Goal: Task Accomplishment & Management: Complete application form

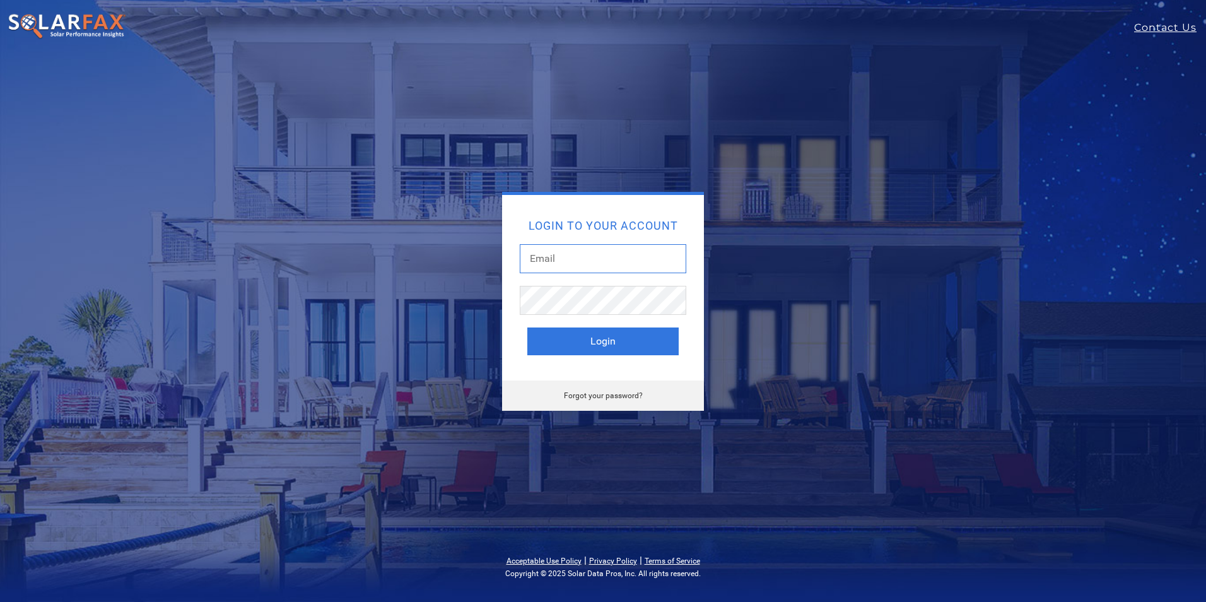
click at [591, 256] on input "text" at bounding box center [603, 258] width 167 height 29
type input "[EMAIL_ADDRESS][DOMAIN_NAME]"
click at [580, 331] on button "Login" at bounding box center [602, 341] width 151 height 28
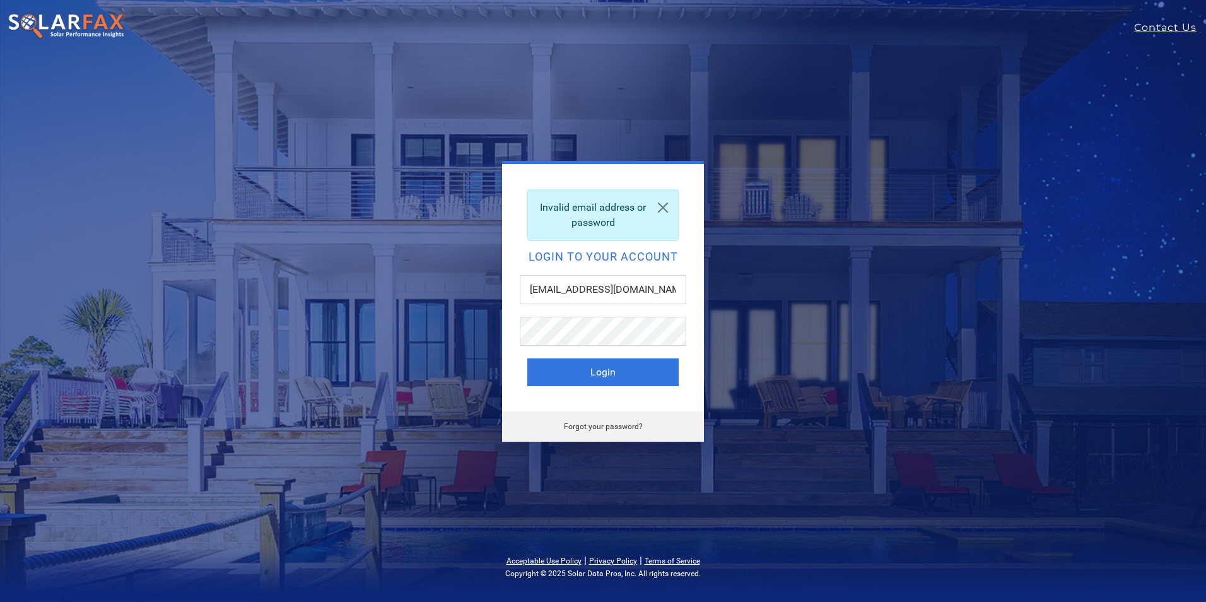
click at [605, 429] on link "Forgot your password?" at bounding box center [603, 426] width 79 height 9
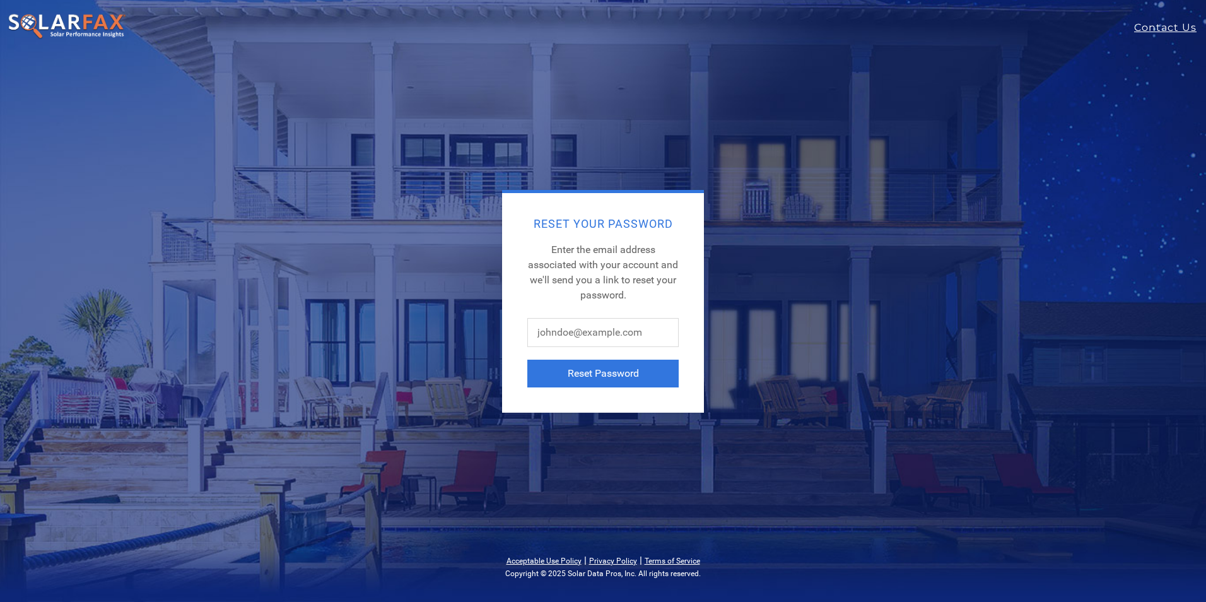
click at [574, 315] on div "Reset Your Password Enter the email address associated with your account and we…" at bounding box center [603, 303] width 202 height 220
click at [577, 333] on input "text" at bounding box center [602, 332] width 151 height 29
type input "joshb@ilumsolar.com"
click at [571, 375] on button "Reset Password" at bounding box center [602, 374] width 151 height 28
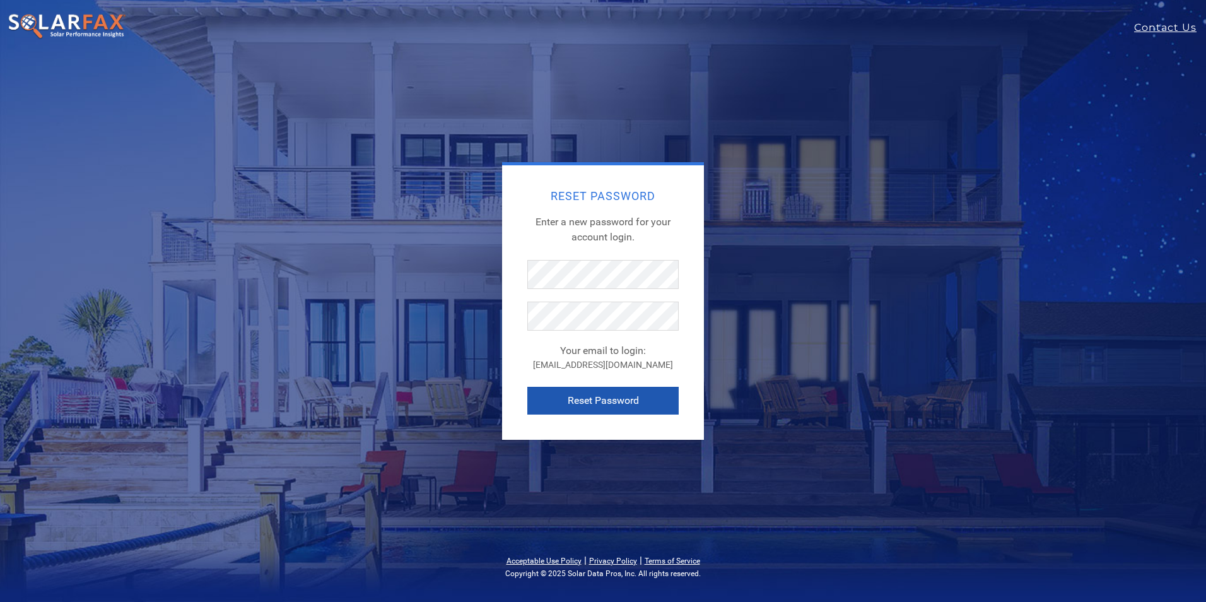
click at [645, 401] on button "Reset Password" at bounding box center [602, 401] width 151 height 28
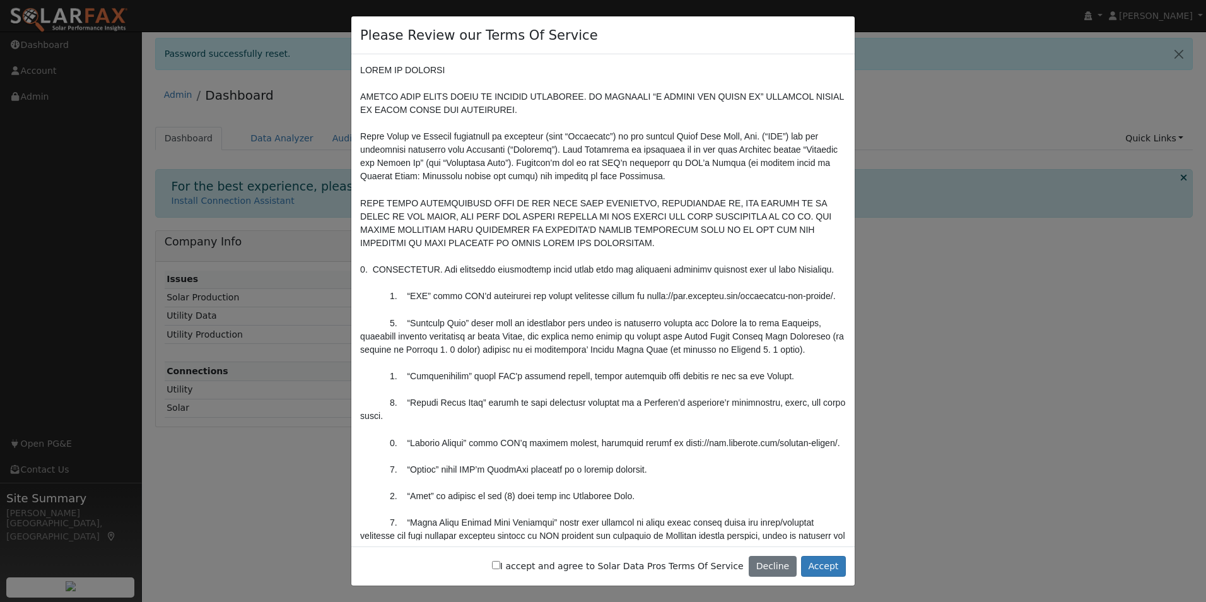
click at [527, 563] on div "I accept and agree to Solar Data Pros Terms Of Service Decline Accept" at bounding box center [602, 566] width 503 height 40
click at [500, 563] on input "I accept and agree to Solar Data Pros Terms Of Service" at bounding box center [496, 565] width 8 height 8
checkbox input "true"
click at [820, 565] on button "Accept" at bounding box center [823, 566] width 45 height 21
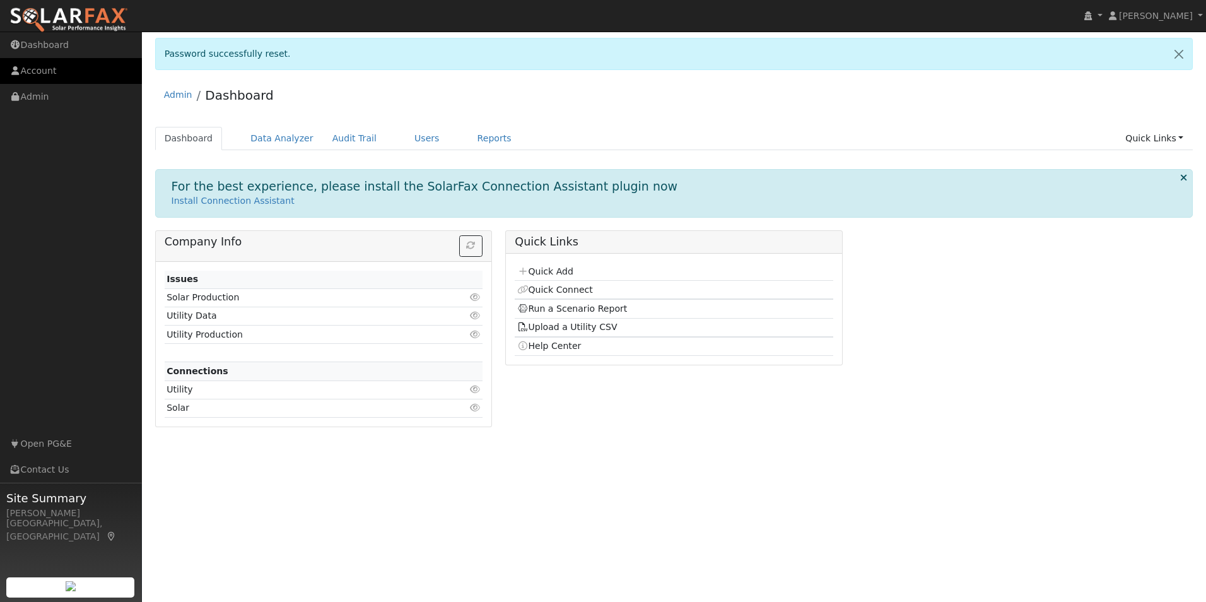
click at [45, 69] on link "Account" at bounding box center [71, 71] width 142 height 26
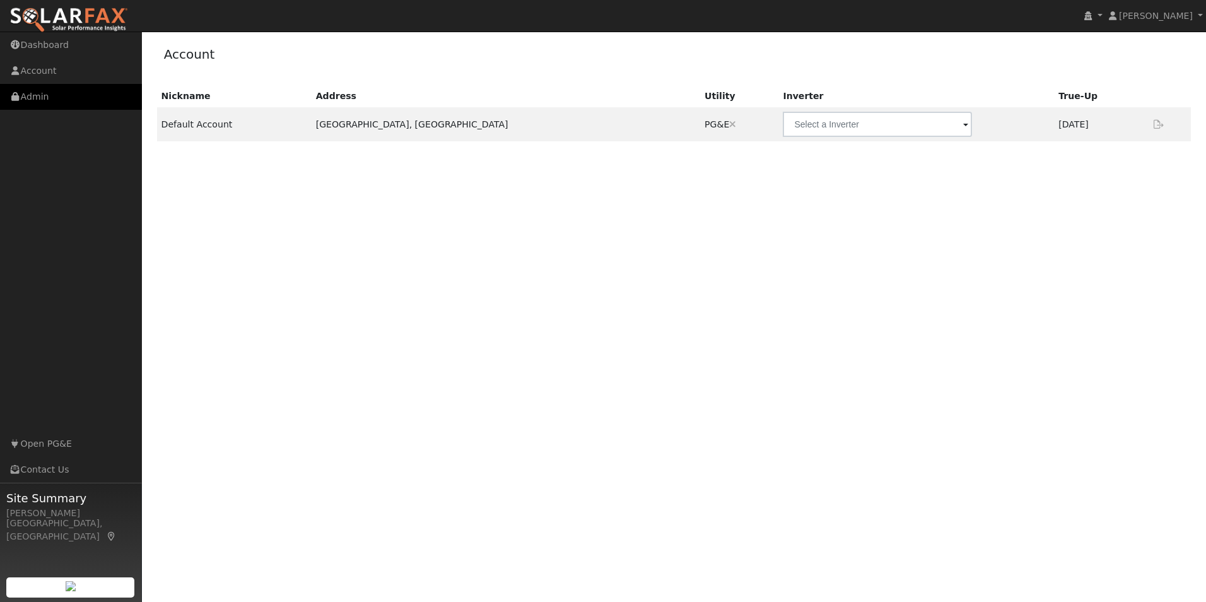
click at [40, 100] on link "Admin" at bounding box center [71, 97] width 142 height 26
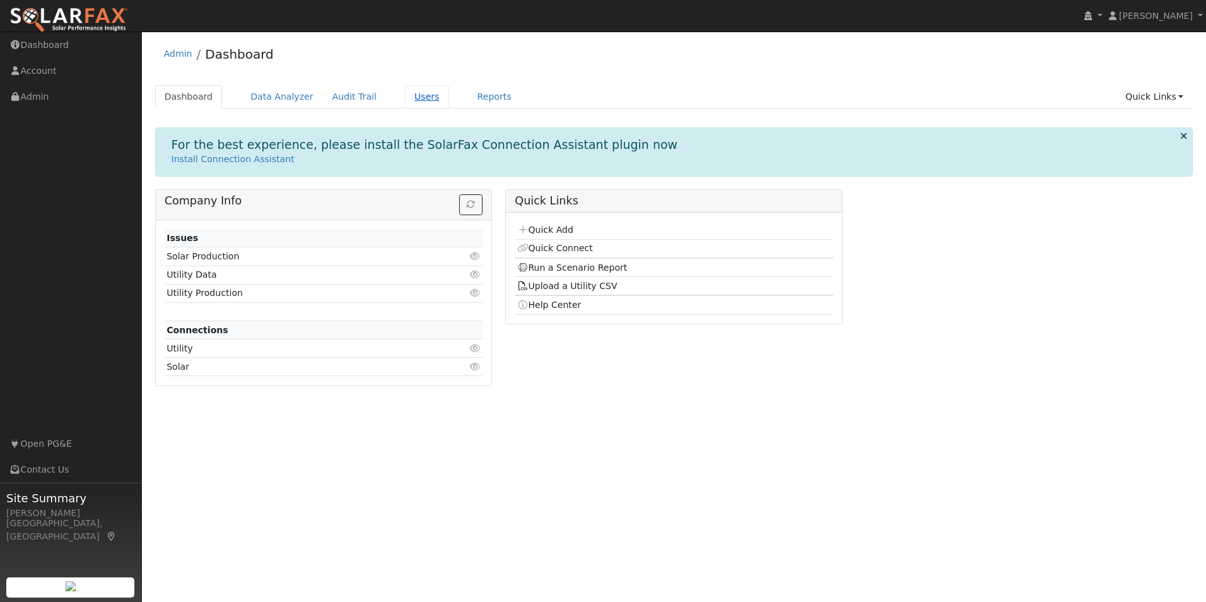
click at [405, 92] on link "Users" at bounding box center [427, 96] width 44 height 23
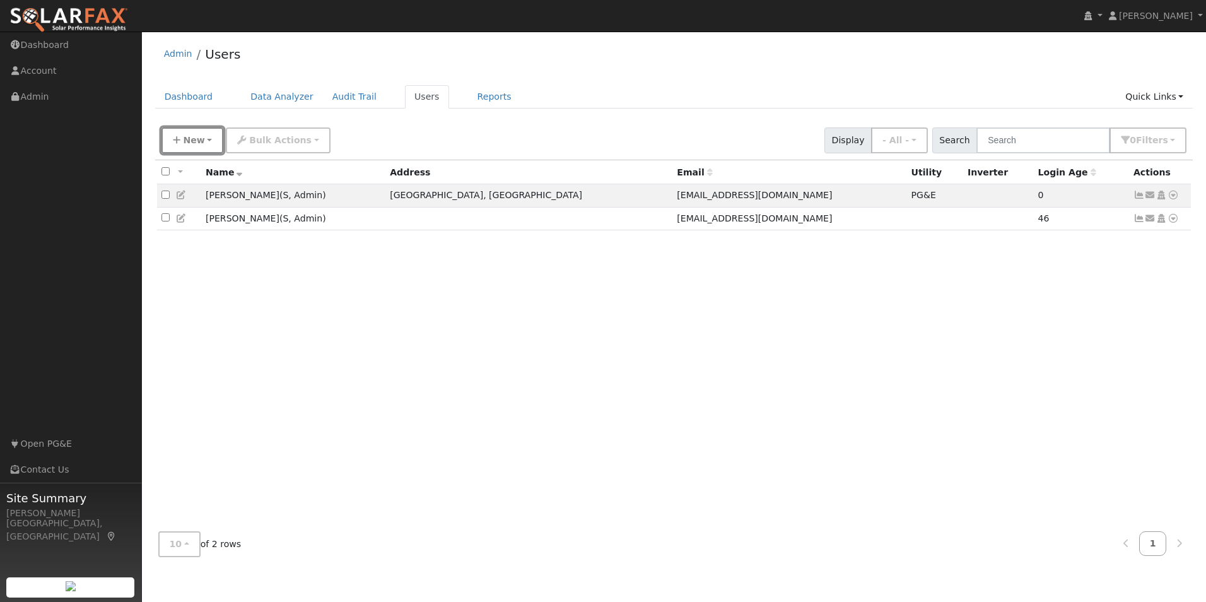
click at [183, 144] on span "New" at bounding box center [193, 140] width 21 height 10
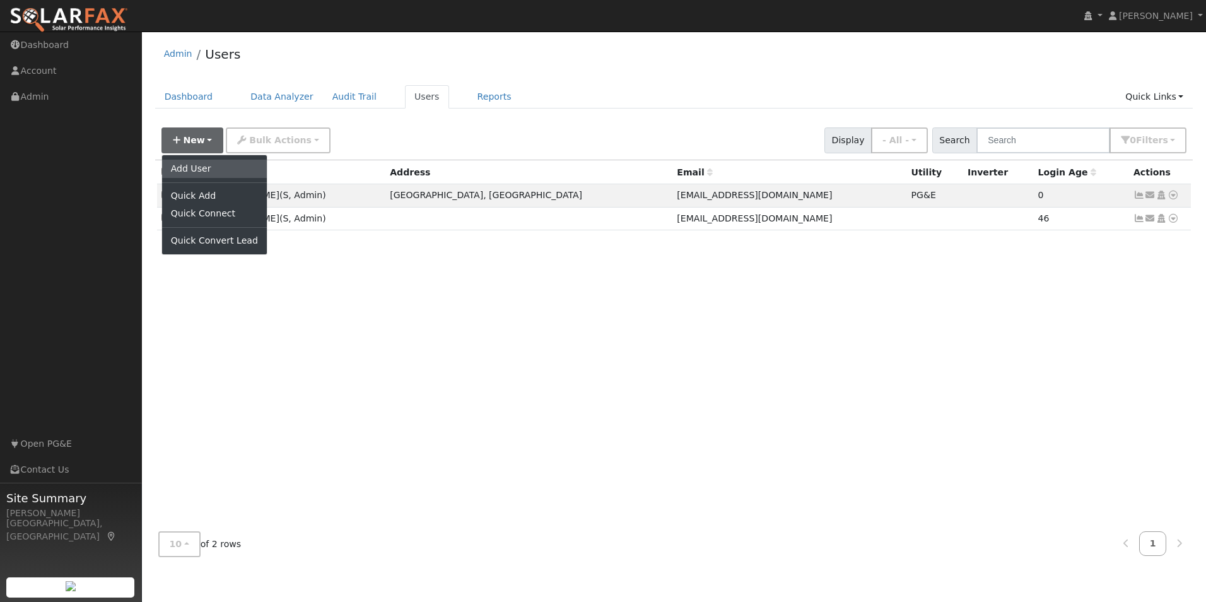
click at [182, 170] on link "Add User" at bounding box center [214, 169] width 105 height 18
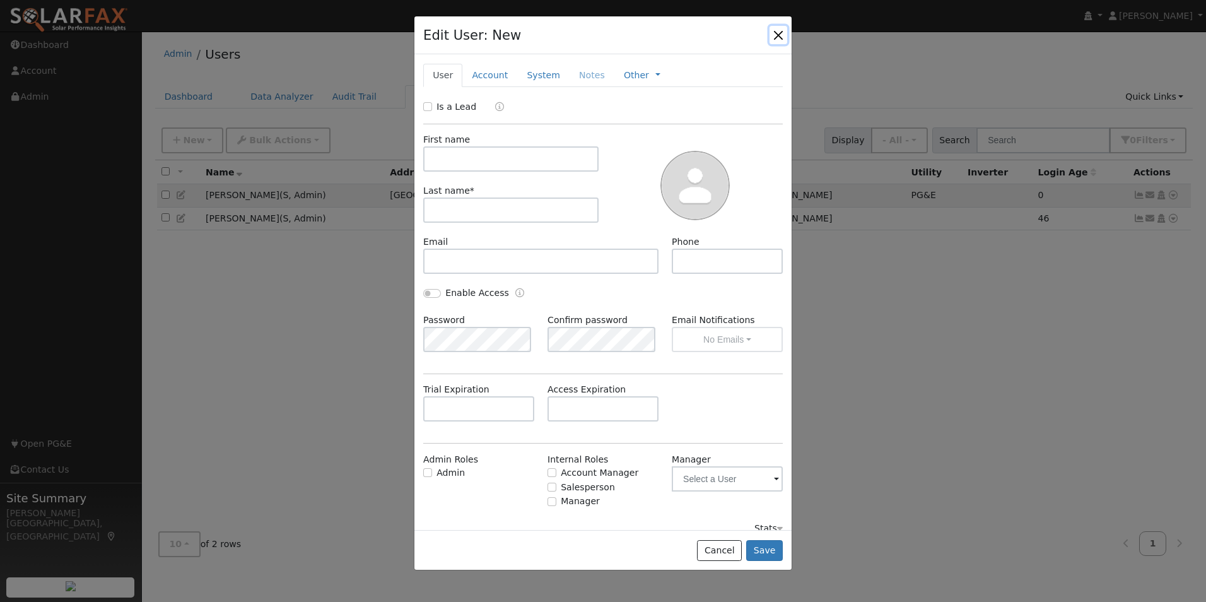
click at [775, 37] on button "button" at bounding box center [779, 35] width 18 height 18
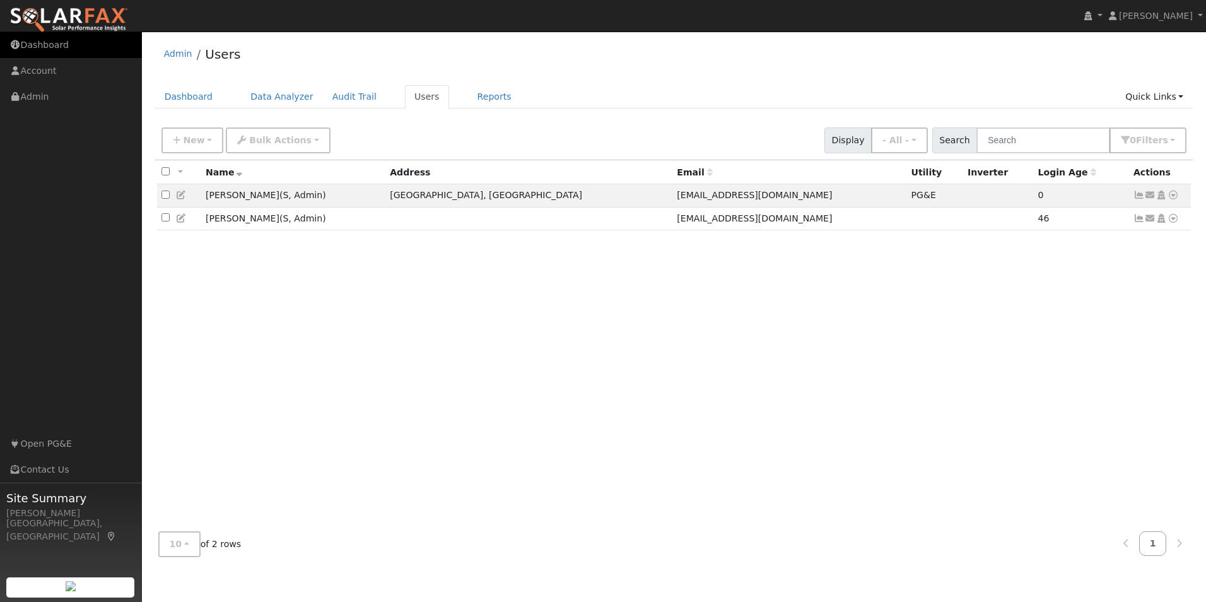
click at [69, 49] on link "Dashboard" at bounding box center [71, 45] width 142 height 26
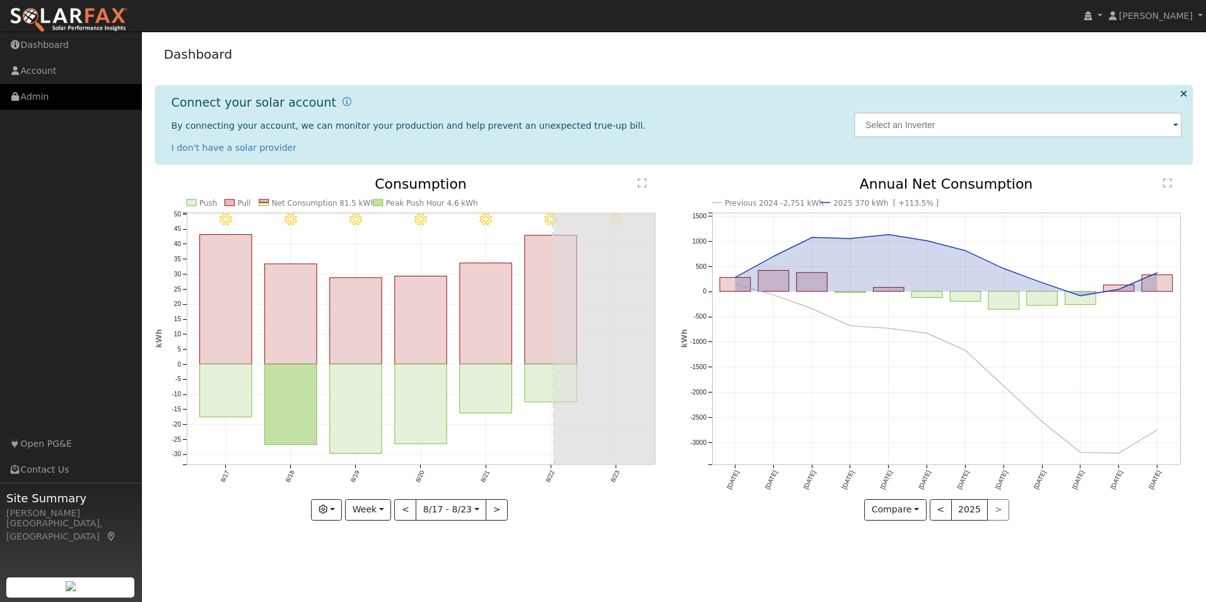
click at [47, 93] on link "Admin" at bounding box center [71, 97] width 142 height 26
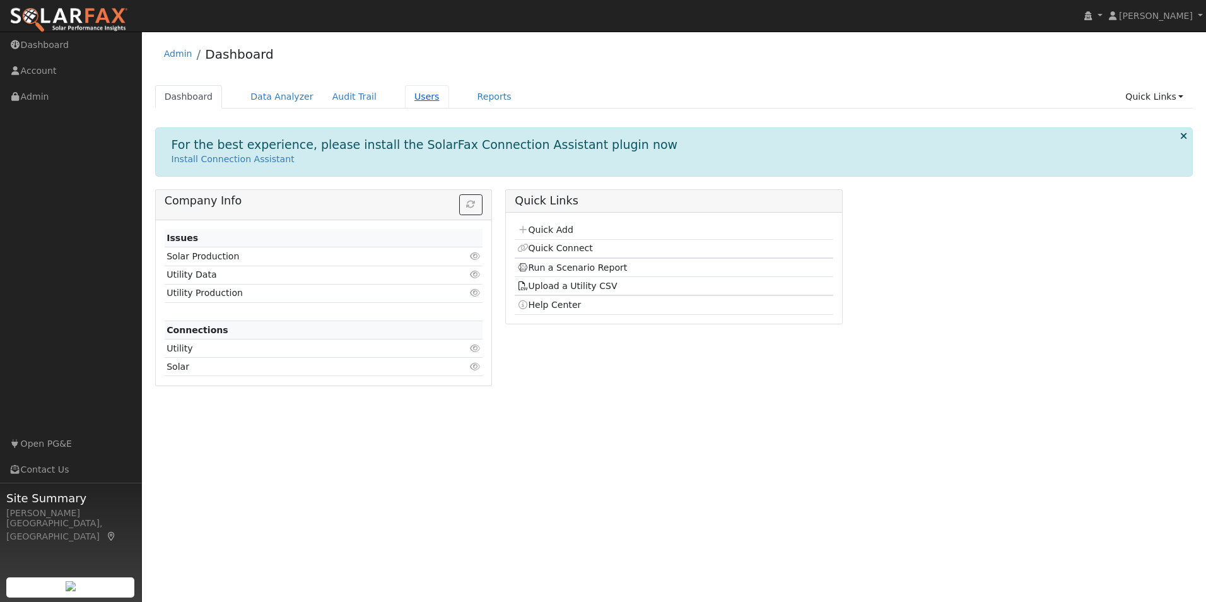
click at [412, 97] on link "Users" at bounding box center [427, 96] width 44 height 23
click at [223, 162] on link "Install Connection Assistant" at bounding box center [233, 159] width 123 height 10
click at [58, 97] on link "Admin" at bounding box center [71, 97] width 142 height 26
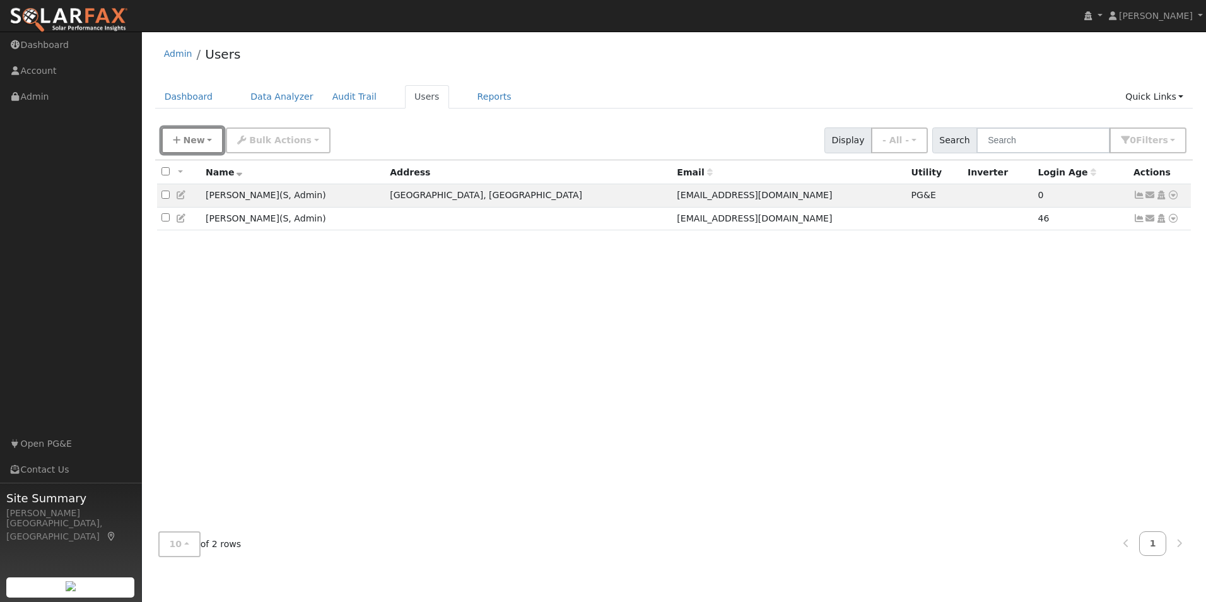
click at [191, 139] on span "New" at bounding box center [193, 140] width 21 height 10
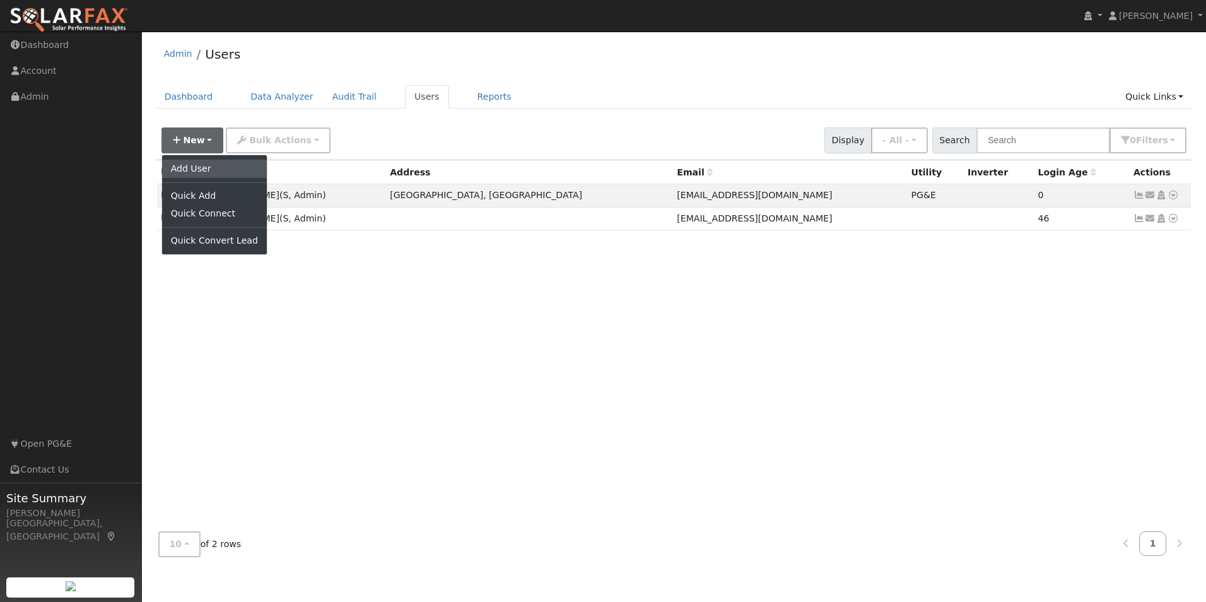
click at [205, 165] on link "Add User" at bounding box center [214, 169] width 105 height 18
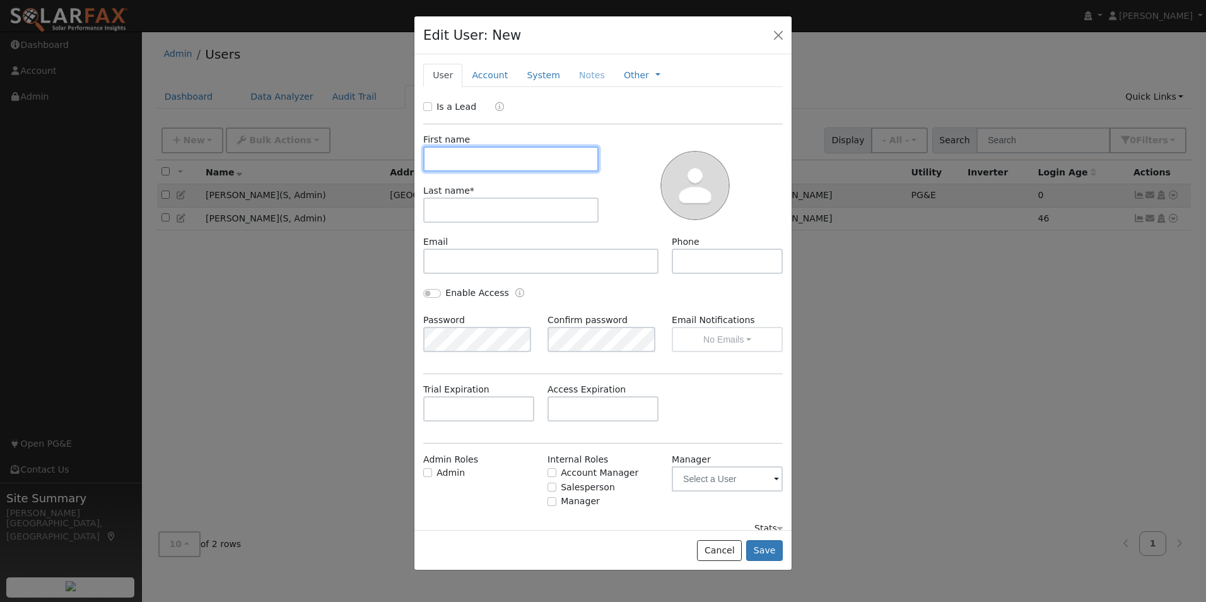
click at [490, 162] on input "text" at bounding box center [510, 158] width 175 height 25
click at [716, 254] on input "text" at bounding box center [727, 261] width 111 height 25
type input "9256252238"
click at [726, 481] on input "text" at bounding box center [727, 478] width 111 height 25
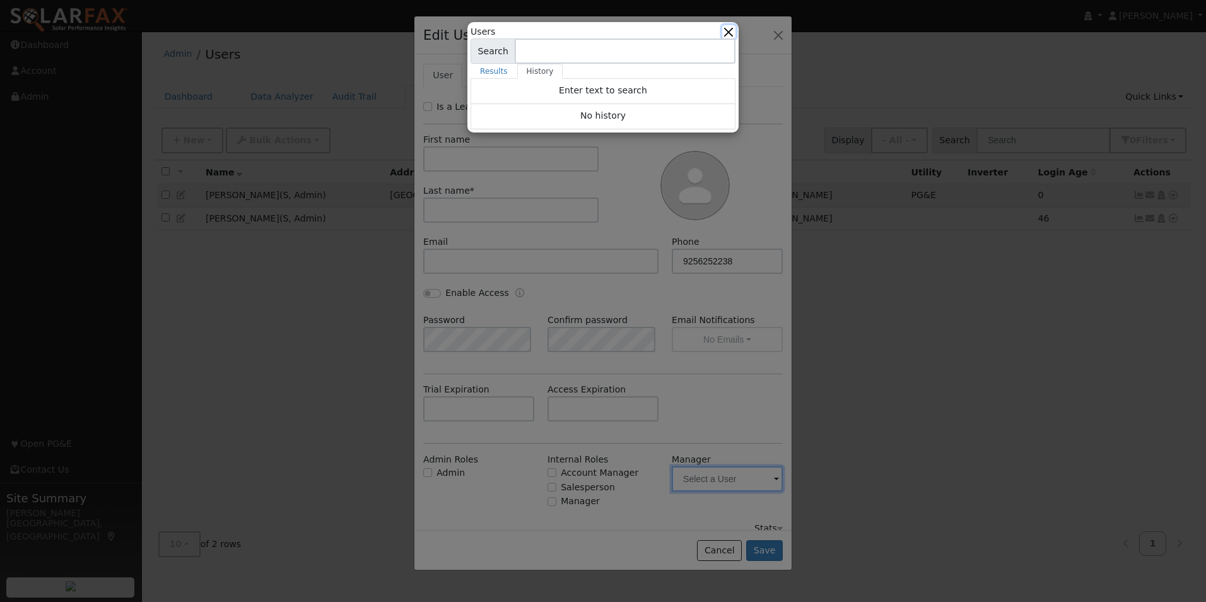
click at [728, 30] on button "button" at bounding box center [728, 31] width 13 height 13
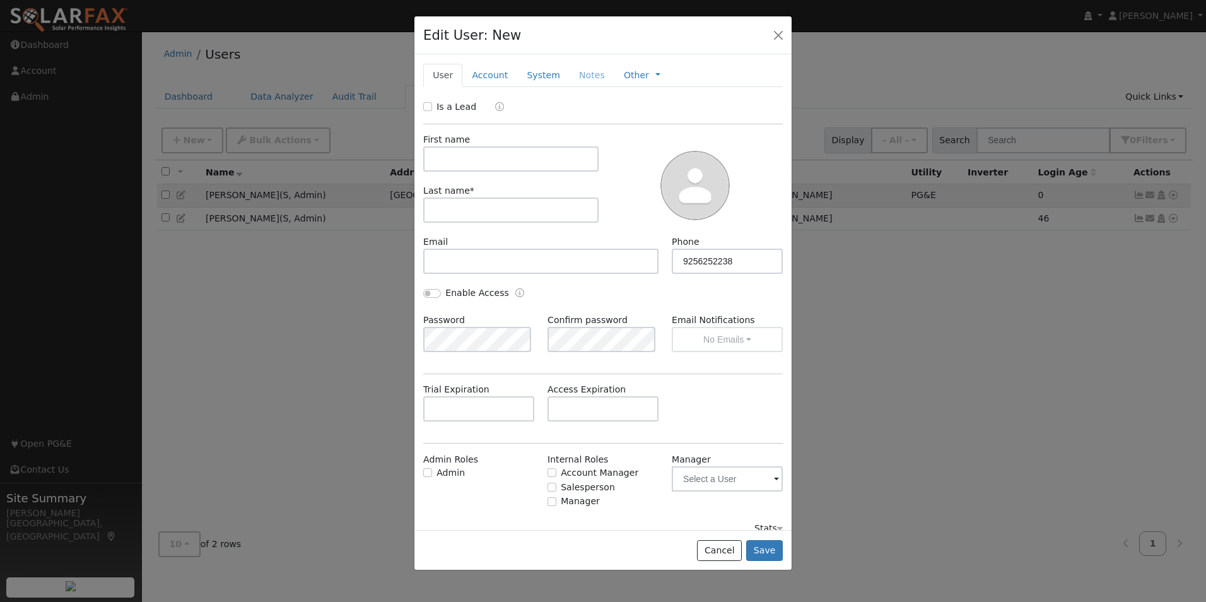
click at [774, 483] on span at bounding box center [776, 480] width 5 height 15
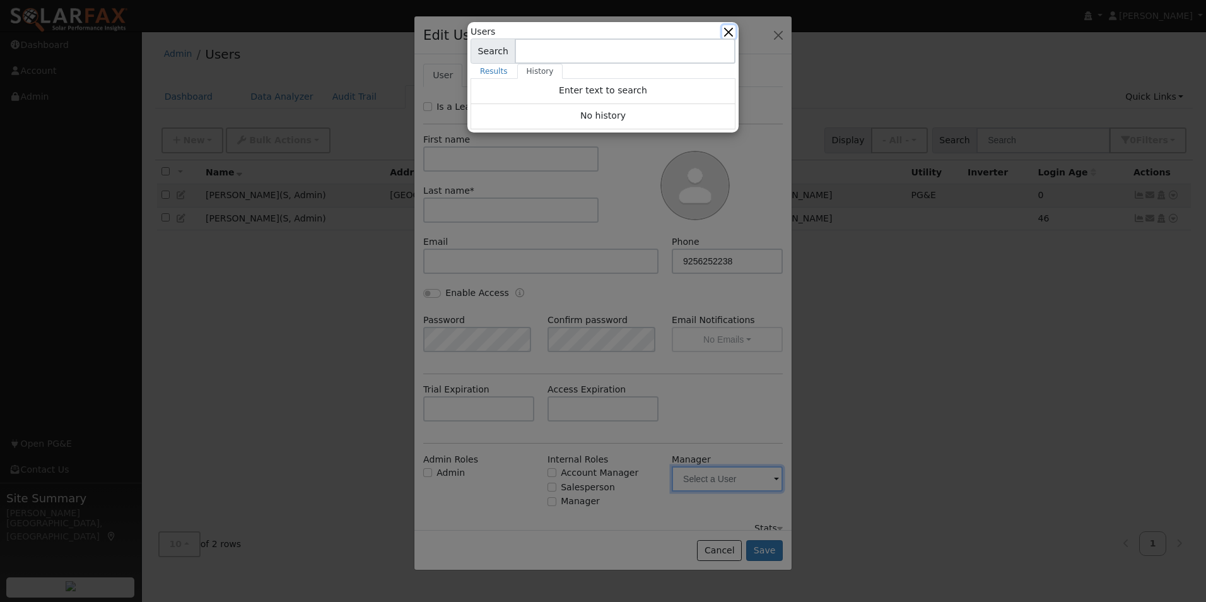
click at [727, 33] on button "button" at bounding box center [728, 31] width 13 height 13
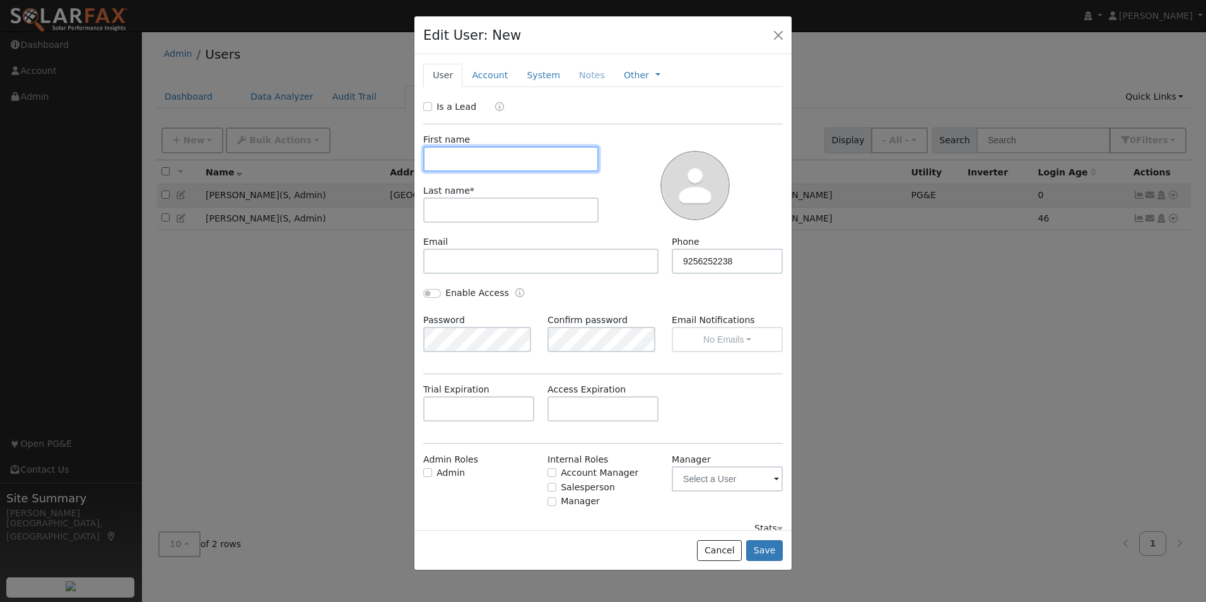
click at [452, 155] on input "text" at bounding box center [510, 158] width 175 height 25
type input "Sally"
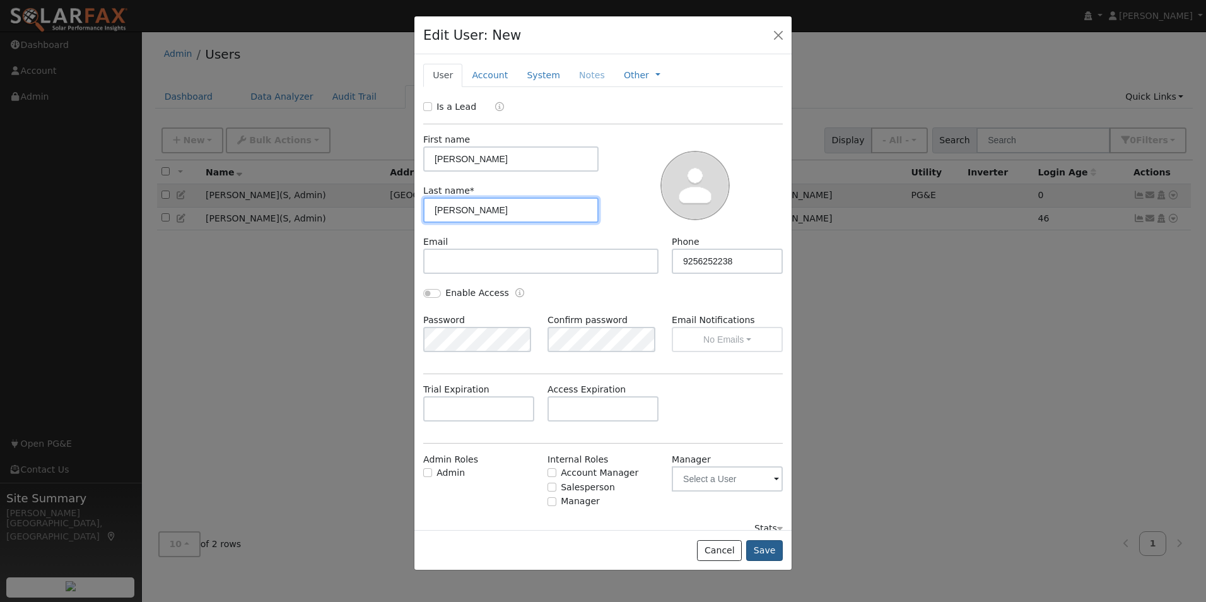
type input "Dinelli"
click at [771, 550] on button "Save" at bounding box center [764, 550] width 37 height 21
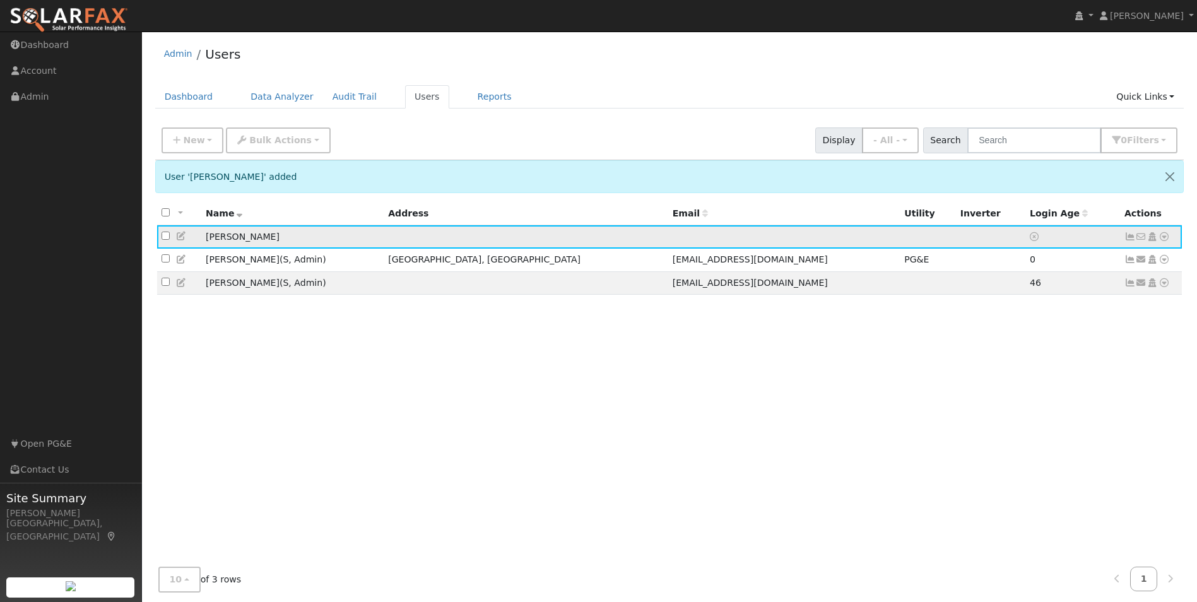
click at [1165, 237] on icon at bounding box center [1163, 236] width 11 height 9
click at [1129, 333] on link "Connect" at bounding box center [1127, 331] width 82 height 18
click at [1164, 238] on icon at bounding box center [1163, 236] width 11 height 9
click at [1051, 334] on link "Utility" at bounding box center [1033, 332] width 88 height 18
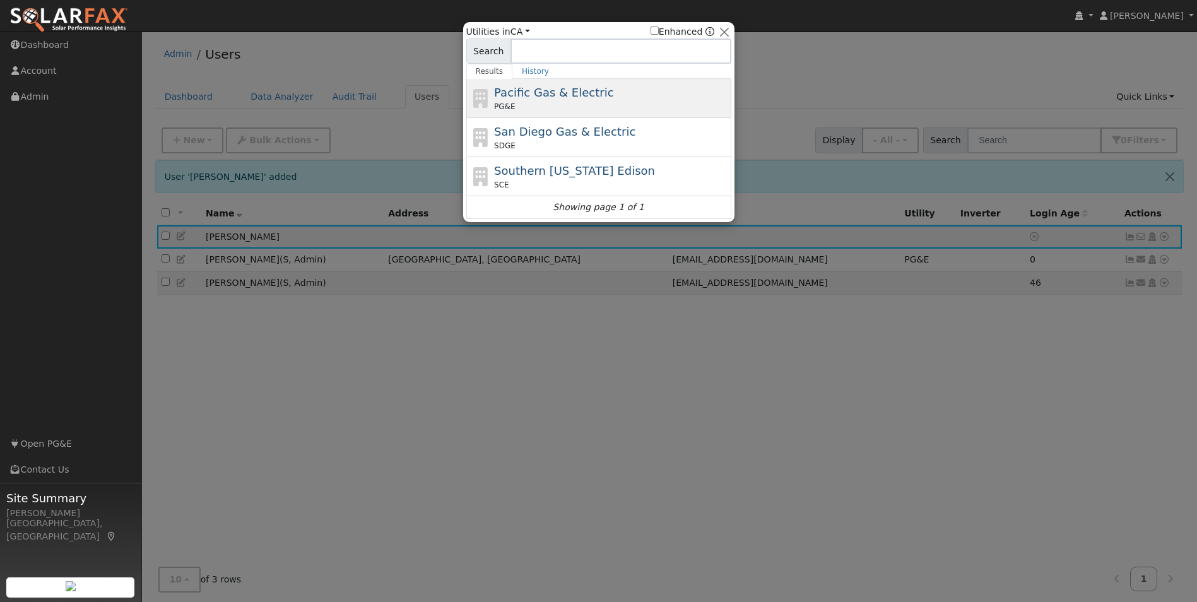
click at [609, 91] on div "Pacific Gas & Electric PG&E" at bounding box center [611, 98] width 234 height 28
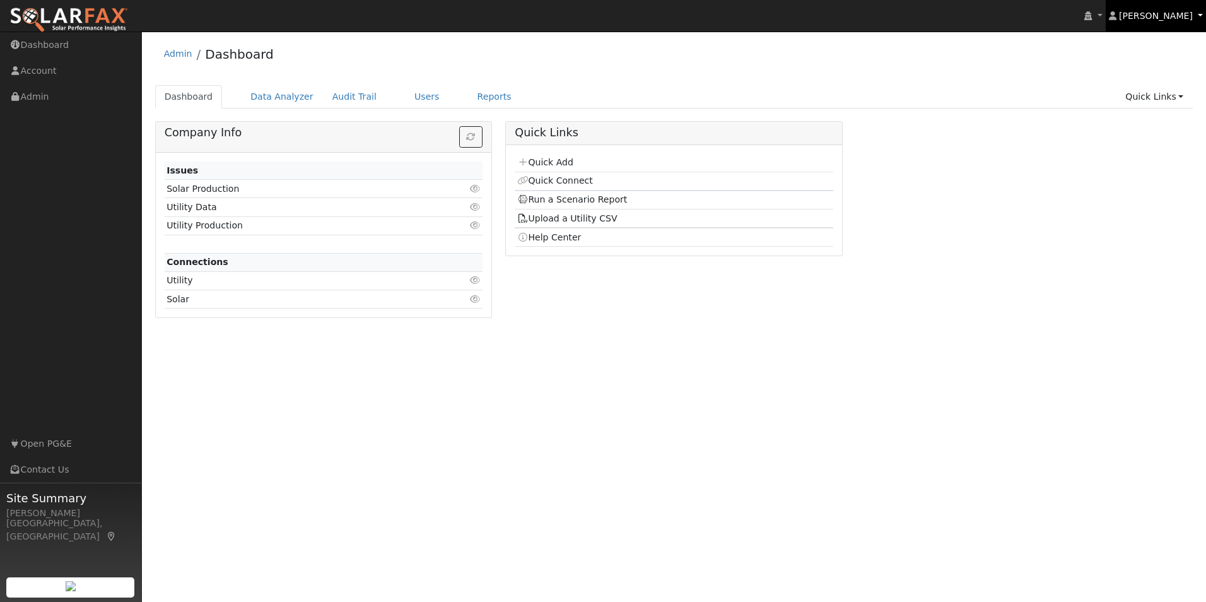
click at [1195, 11] on link "[PERSON_NAME]" at bounding box center [1156, 16] width 101 height 32
click at [1037, 206] on div "Company Info Issues Solar Production Click to view Utility Data Click to view U…" at bounding box center [674, 224] width 1052 height 206
click at [50, 102] on link "Admin" at bounding box center [71, 97] width 142 height 26
click at [412, 103] on link "Users" at bounding box center [427, 96] width 44 height 23
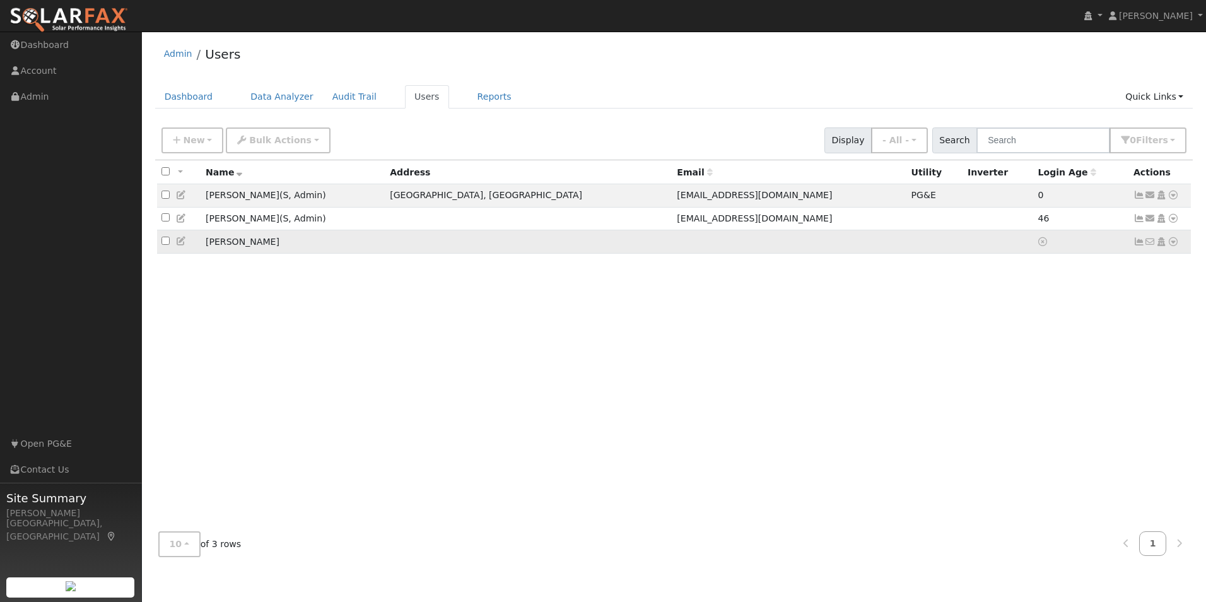
click at [1175, 244] on icon at bounding box center [1173, 241] width 11 height 9
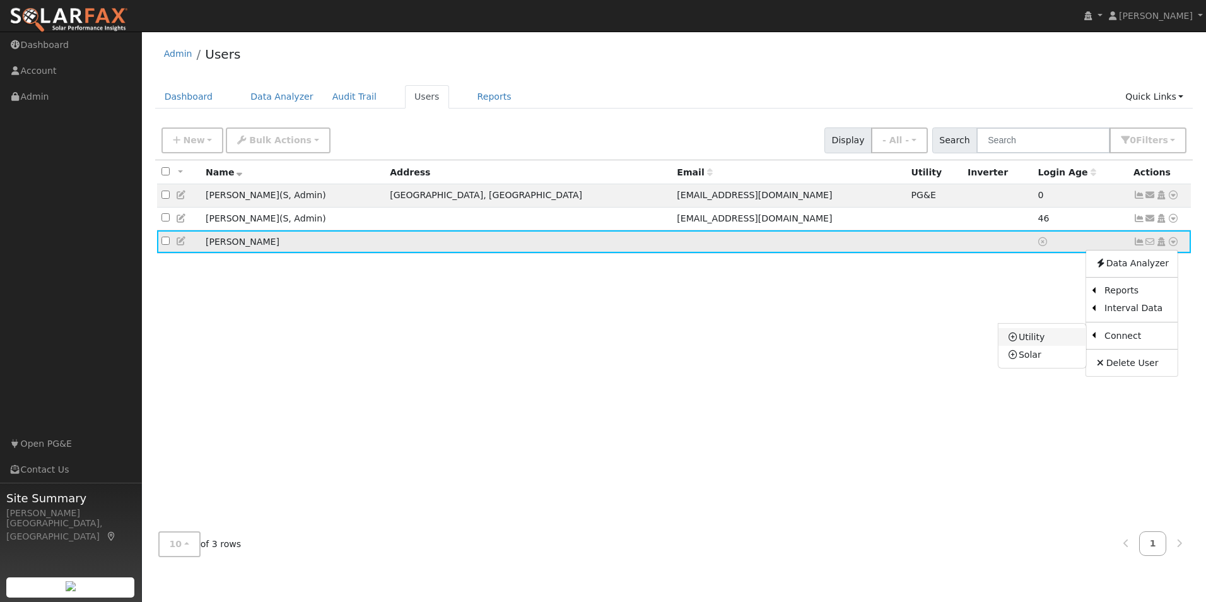
click at [1058, 341] on link "Utility" at bounding box center [1043, 337] width 88 height 18
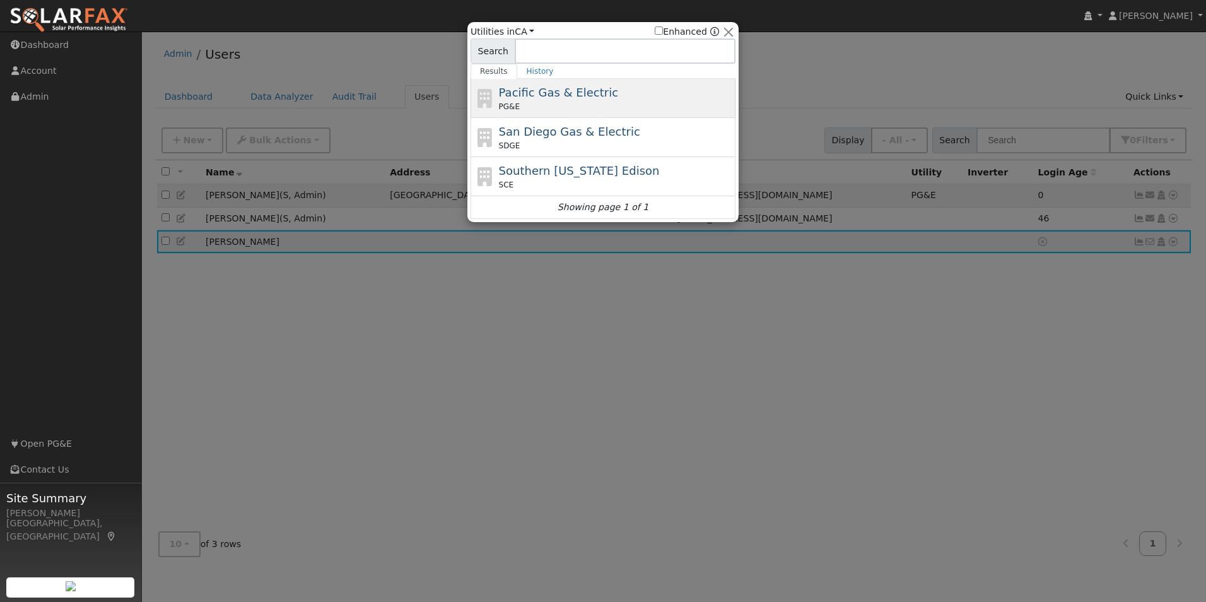
click at [526, 97] on span "Pacific Gas & Electric" at bounding box center [558, 92] width 119 height 13
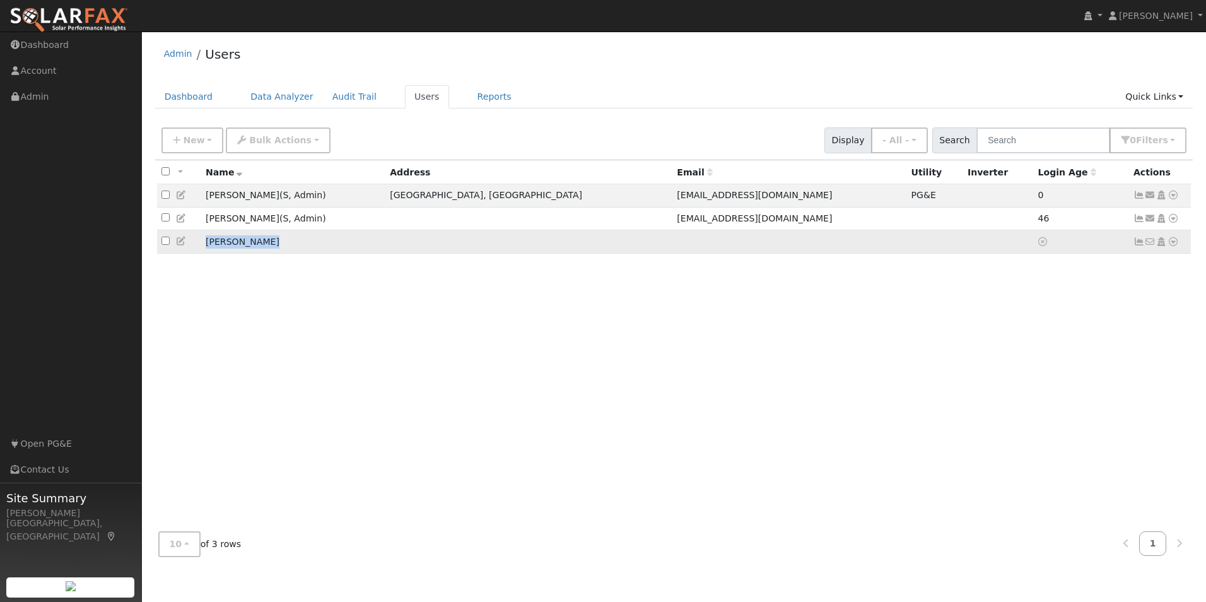
drag, startPoint x: 259, startPoint y: 245, endPoint x: 203, endPoint y: 242, distance: 56.2
click at [203, 242] on td "[PERSON_NAME]" at bounding box center [293, 241] width 184 height 23
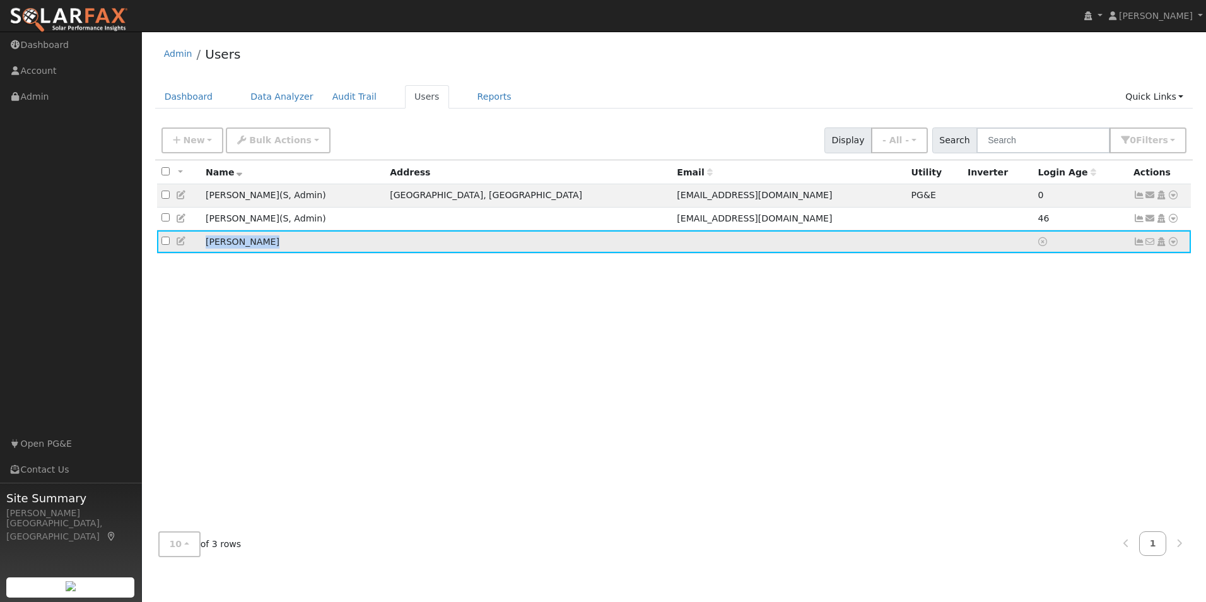
copy td "[PERSON_NAME]"
